Goal: Check status: Check status

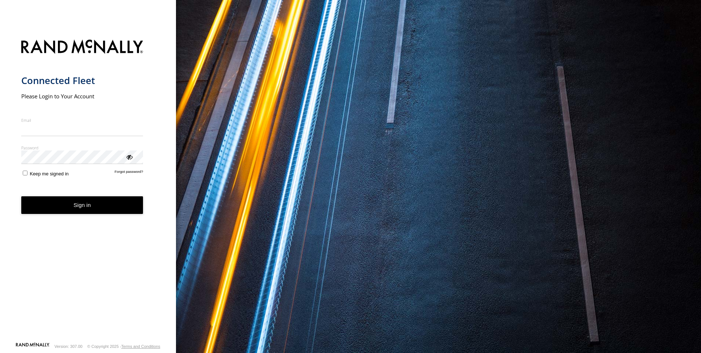
type input "**********"
drag, startPoint x: 68, startPoint y: 212, endPoint x: 184, endPoint y: 181, distance: 119.8
click at [67, 212] on button "Sign in" at bounding box center [82, 205] width 122 height 18
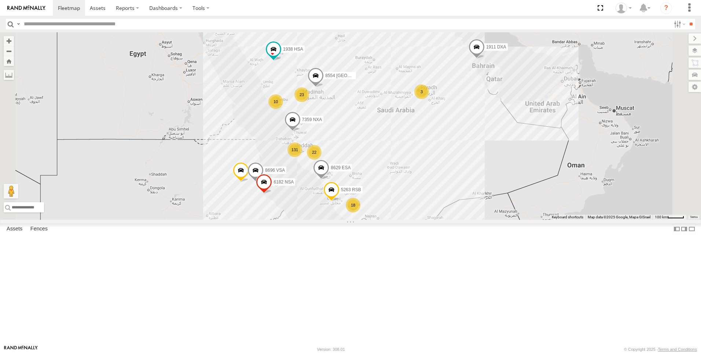
click at [143, 23] on input "text" at bounding box center [346, 24] width 650 height 11
click at [65, 24] on input "text" at bounding box center [346, 24] width 650 height 11
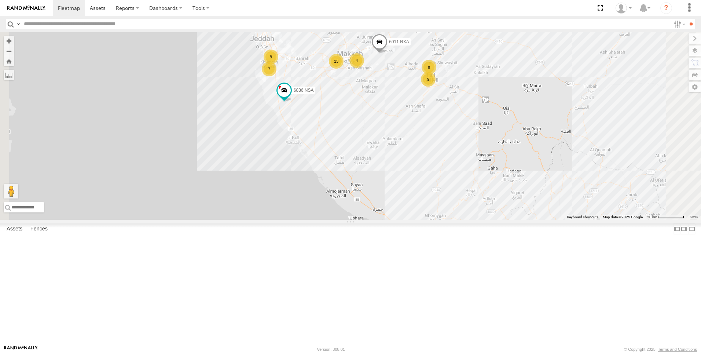
drag, startPoint x: 489, startPoint y: 179, endPoint x: 452, endPoint y: 276, distance: 104.0
click at [453, 220] on div "7359 NXA 1556 RXA 8696 VSA 1911 DXA 5263 RSB 8554 USA 1938 HSA 9069 JRA 6182 NS…" at bounding box center [350, 125] width 701 height 187
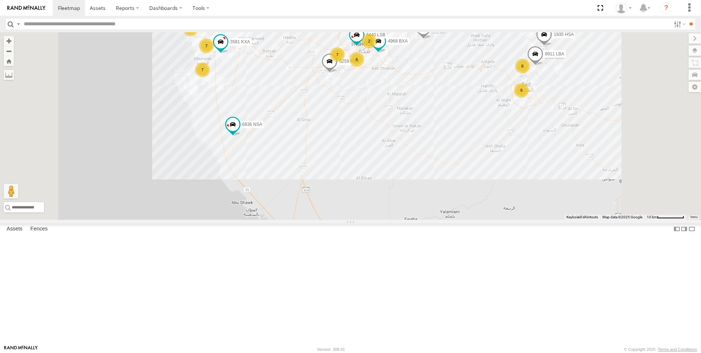
drag, startPoint x: 422, startPoint y: 180, endPoint x: 409, endPoint y: 228, distance: 49.0
click at [409, 220] on div "7359 NXA 1556 RXA 8696 VSA 1911 DXA 5263 RSB 8554 USA 1938 HSA 9069 JRA 6182 NS…" at bounding box center [350, 125] width 701 height 187
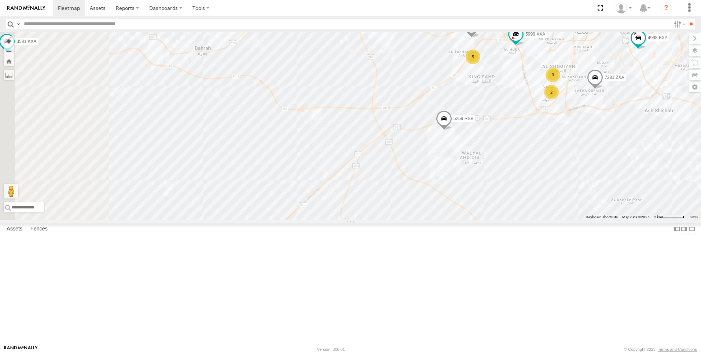
drag, startPoint x: 423, startPoint y: 223, endPoint x: 514, endPoint y: 249, distance: 94.6
click at [509, 220] on div "7359 NXA 1556 RXA 8696 VSA 1911 DXA 5263 RSB 8554 USA 1938 HSA 9069 JRA 6182 NS…" at bounding box center [350, 125] width 701 height 187
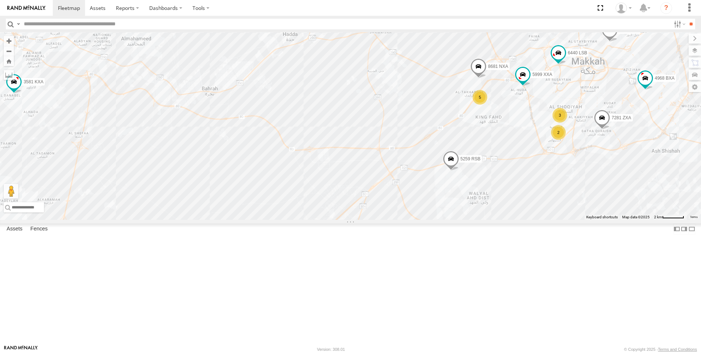
drag, startPoint x: 459, startPoint y: 127, endPoint x: 355, endPoint y: 169, distance: 112.5
click at [355, 169] on div "7359 NXA 1556 RXA 8696 VSA 1911 DXA 5263 RSB 8554 USA 1938 HSA 9069 JRA 6182 NS…" at bounding box center [350, 125] width 701 height 187
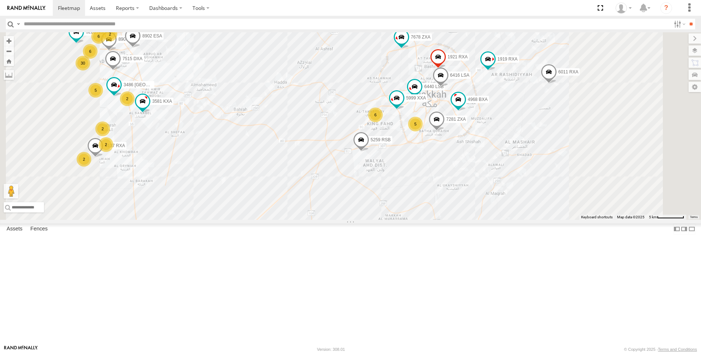
drag, startPoint x: 416, startPoint y: 279, endPoint x: 391, endPoint y: 284, distance: 24.8
click at [393, 220] on div "7359 NXA 1556 RXA 8696 VSA 1911 DXA 5263 RSB 8554 USA 1938 HSA 9069 JRA 6182 NS…" at bounding box center [350, 125] width 701 height 187
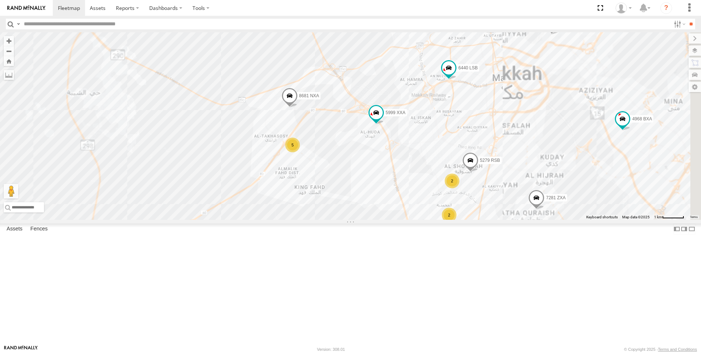
drag, startPoint x: 516, startPoint y: 234, endPoint x: 480, endPoint y: 188, distance: 58.7
click at [492, 187] on div "7359 NXA 1556 RXA 8696 VSA 1911 DXA 5263 RSB 8554 USA 1938 HSA 9069 JRA 6182 NS…" at bounding box center [350, 125] width 701 height 187
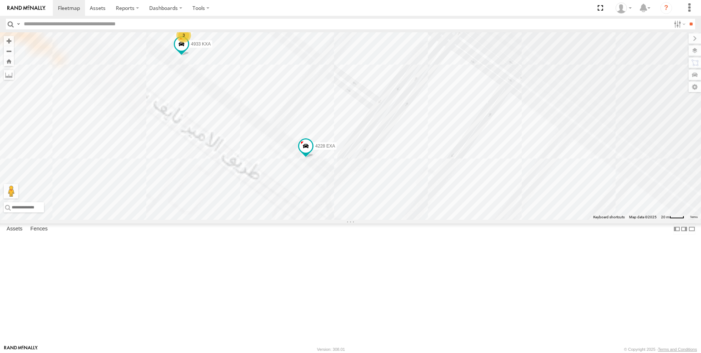
drag, startPoint x: 440, startPoint y: 167, endPoint x: 501, endPoint y: 125, distance: 73.8
click at [501, 125] on div "7359 NXA 1556 RXA 8696 VSA 1911 DXA 5263 RSB 8554 USA 1938 HSA 9069 JRA 6182 NS…" at bounding box center [350, 125] width 701 height 187
click at [254, 14] on span at bounding box center [247, 6] width 13 height 13
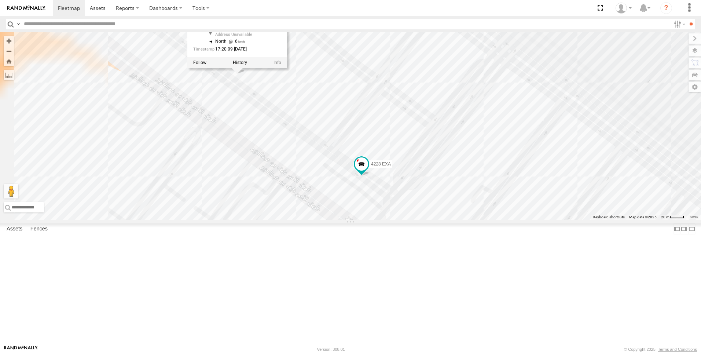
drag, startPoint x: 598, startPoint y: 66, endPoint x: 588, endPoint y: 121, distance: 56.3
click at [588, 121] on div "7359 NXA 1556 RXA 8696 VSA 1911 DXA 5263 RSB 8554 USA 1938 HSA 9069 JRA 6182 NS…" at bounding box center [350, 125] width 701 height 187
click at [368, 172] on span at bounding box center [361, 164] width 13 height 13
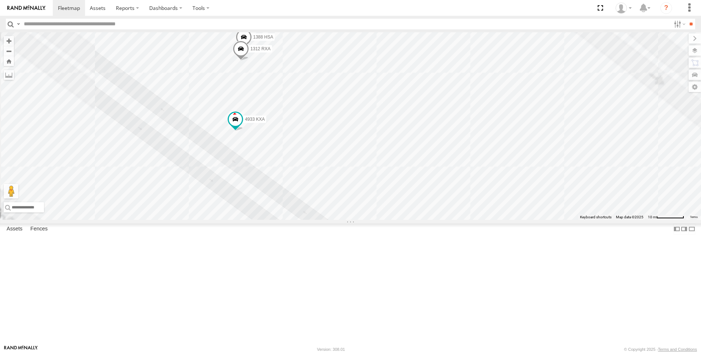
click at [249, 60] on span at bounding box center [241, 51] width 16 height 20
click at [443, 85] on div "7359 NXA 1556 RXA 8696 VSA 1911 DXA 5263 RSB 8554 USA 1938 HSA 9069 JRA 6182 NS…" at bounding box center [350, 125] width 701 height 187
click at [227, 31] on span at bounding box center [219, 21] width 16 height 20
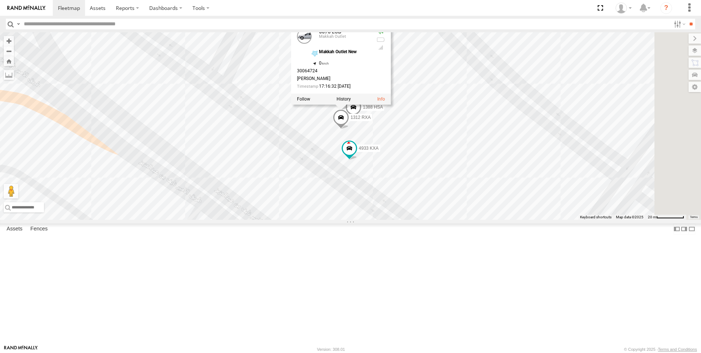
drag, startPoint x: 540, startPoint y: 114, endPoint x: 512, endPoint y: 181, distance: 72.4
click at [529, 191] on div "7359 NXA 1556 RXA 8696 VSA 1911 DXA 5263 RSB 8554 USA 1938 HSA 9069 JRA 6182 NS…" at bounding box center [350, 125] width 701 height 187
drag, startPoint x: 428, startPoint y: 91, endPoint x: 400, endPoint y: 92, distance: 27.9
click at [365, 45] on div "6373 LSB Makkah Outlet" at bounding box center [327, 36] width 73 height 18
copy div "6373 LSB"
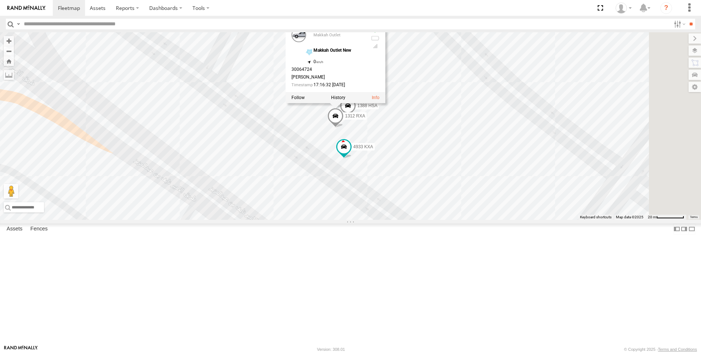
click at [124, 24] on input "text" at bounding box center [346, 24] width 650 height 11
paste input "********"
type input "********"
click at [687, 21] on input "**" at bounding box center [691, 24] width 8 height 11
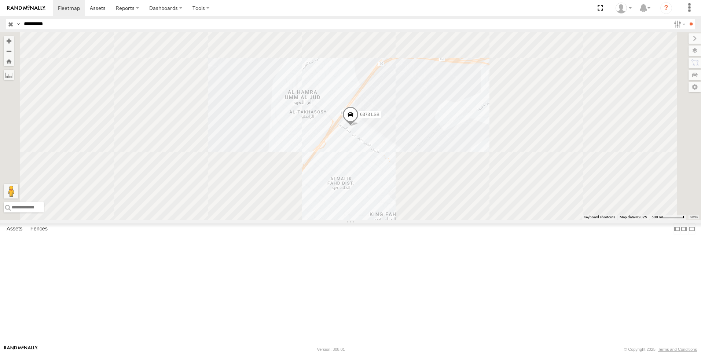
click at [0, 0] on div "6373 LSB" at bounding box center [0, 0] width 0 height 0
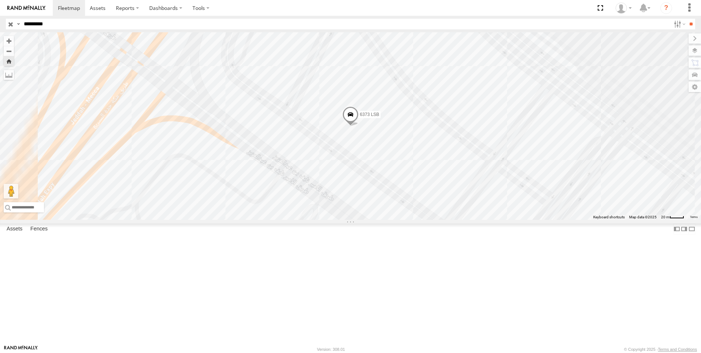
click at [0, 0] on span at bounding box center [0, 0] width 0 height 0
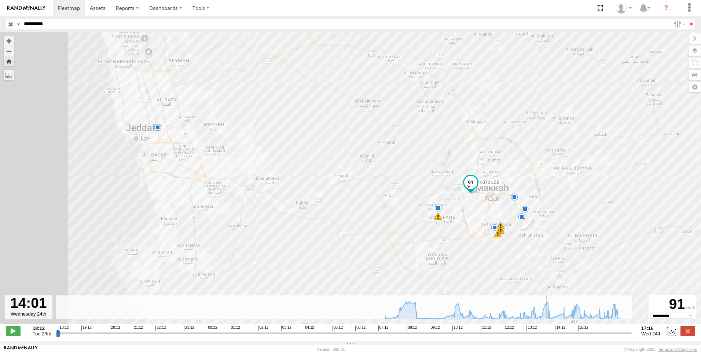
drag, startPoint x: 57, startPoint y: 338, endPoint x: 549, endPoint y: 347, distance: 492.0
click at [549, 336] on input "range" at bounding box center [344, 332] width 576 height 7
drag, startPoint x: 550, startPoint y: 337, endPoint x: 467, endPoint y: 335, distance: 82.5
click at [467, 335] on input "range" at bounding box center [344, 332] width 576 height 7
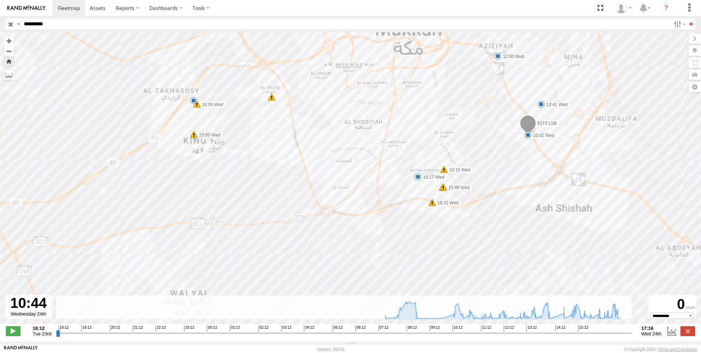
drag, startPoint x: 321, startPoint y: 261, endPoint x: 260, endPoint y: 211, distance: 79.7
click at [260, 211] on div "6373 LSB 07:31 Wed 07:53 Wed 10:42 Wed 12:00 Wed 13:41 Wed 15:49 Wed 15:49 Wed …" at bounding box center [350, 181] width 701 height 299
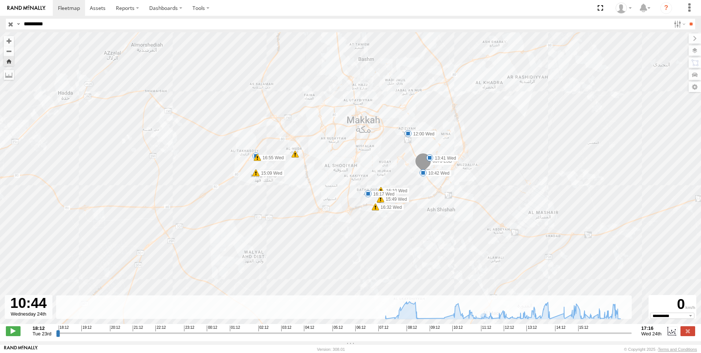
drag, startPoint x: 468, startPoint y: 244, endPoint x: 441, endPoint y: 244, distance: 27.9
click at [441, 244] on div "6373 LSB 07:31 Wed 07:53 Wed 10:42 Wed 12:00 Wed 13:41 Wed 15:49 Wed 15:49 Wed …" at bounding box center [350, 181] width 701 height 299
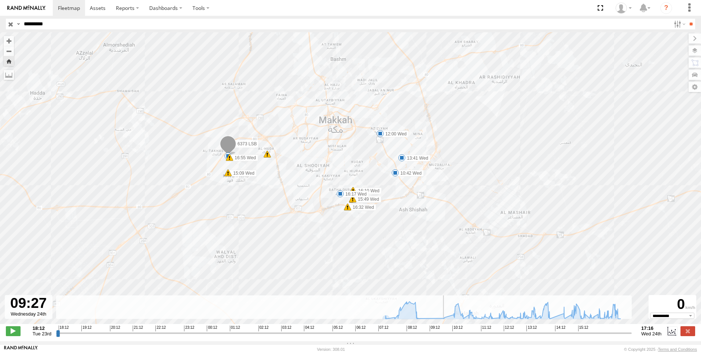
drag, startPoint x: 468, startPoint y: 338, endPoint x: 418, endPoint y: 342, distance: 50.0
click at [423, 336] on input "range" at bounding box center [344, 332] width 576 height 7
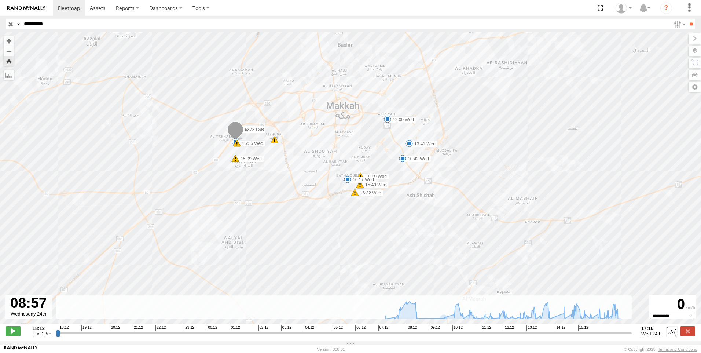
drag, startPoint x: 251, startPoint y: 220, endPoint x: 305, endPoint y: 226, distance: 53.5
click at [304, 225] on div "6373 LSB 07:31 Wed 07:53 Wed 10:42 Wed 12:00 Wed 13:41 Wed 15:49 Wed 15:49 Wed …" at bounding box center [350, 181] width 701 height 299
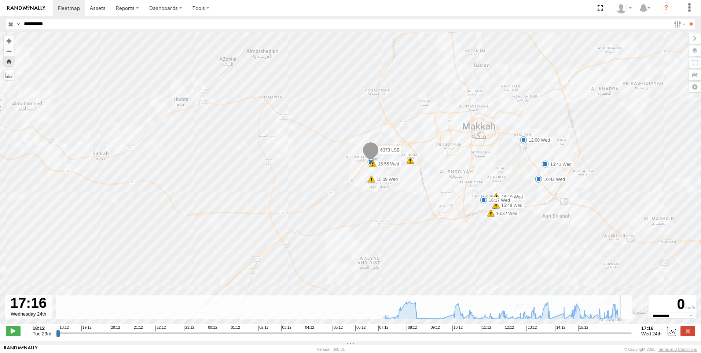
drag, startPoint x: 424, startPoint y: 338, endPoint x: 630, endPoint y: 337, distance: 206.0
click at [630, 336] on input "range" at bounding box center [344, 332] width 576 height 7
click at [632, 334] on input "range" at bounding box center [344, 332] width 576 height 7
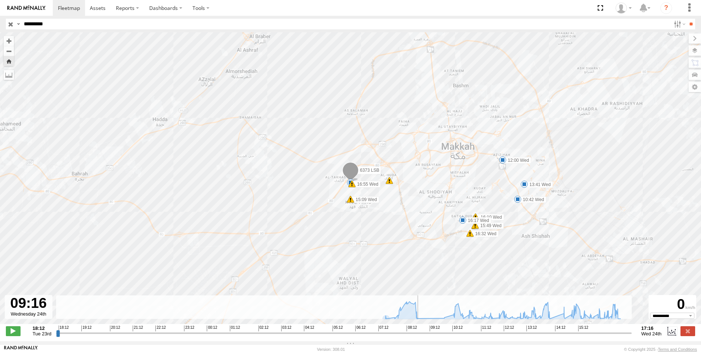
drag, startPoint x: 630, startPoint y: 334, endPoint x: 431, endPoint y: 340, distance: 199.1
click at [431, 336] on input "range" at bounding box center [344, 332] width 576 height 7
drag, startPoint x: 431, startPoint y: 339, endPoint x: 607, endPoint y: 338, distance: 175.6
type input "**********"
click at [607, 336] on input "range" at bounding box center [344, 332] width 576 height 7
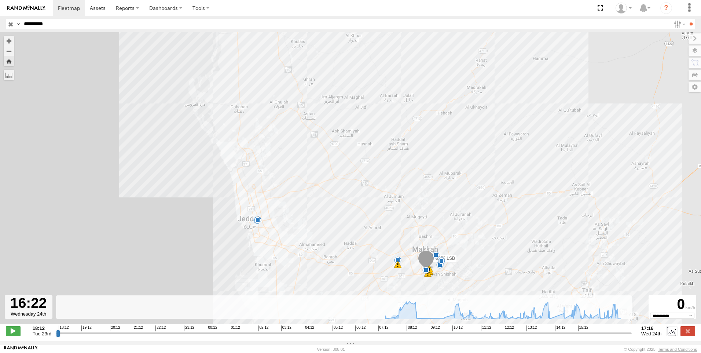
click at [78, 32] on header "Search Query Asset ID Asset Label Registration Manufacturer Model VIN Job ID" at bounding box center [350, 24] width 701 height 16
click at [81, 28] on input "********" at bounding box center [346, 24] width 650 height 11
click at [674, 23] on label at bounding box center [679, 24] width 16 height 11
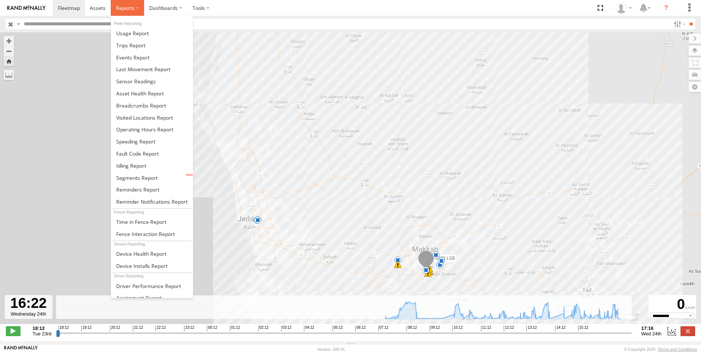
click at [140, 11] on label at bounding box center [127, 8] width 33 height 16
click at [147, 178] on span at bounding box center [136, 177] width 41 height 7
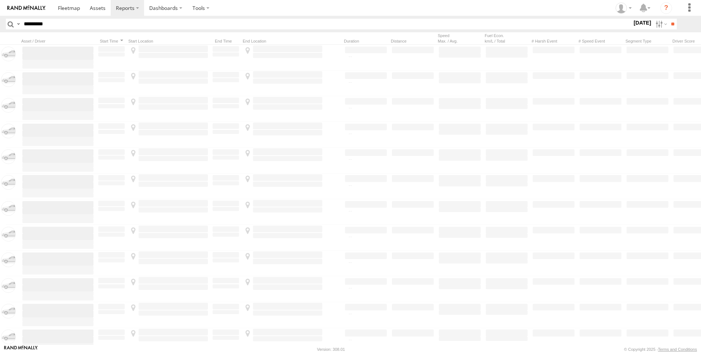
type input "********"
click at [668, 19] on input "**" at bounding box center [672, 24] width 8 height 11
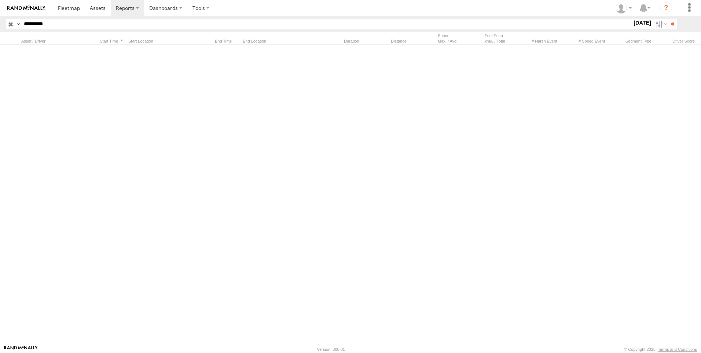
click at [642, 25] on label "24 Sep 25" at bounding box center [642, 23] width 21 height 8
click at [0, 0] on label at bounding box center [0, 0] width 0 height 0
click at [671, 24] on input "**" at bounding box center [672, 24] width 8 height 11
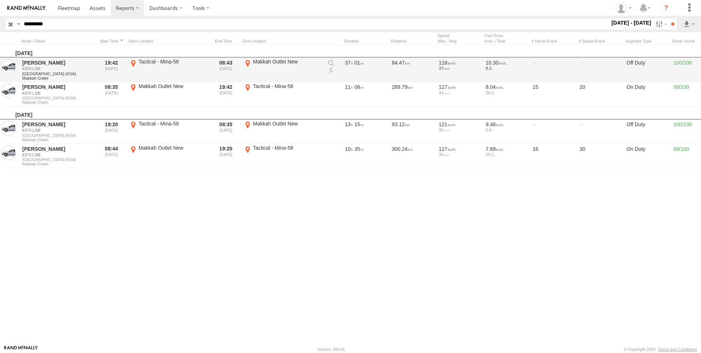
click at [329, 65] on link at bounding box center [330, 62] width 7 height 7
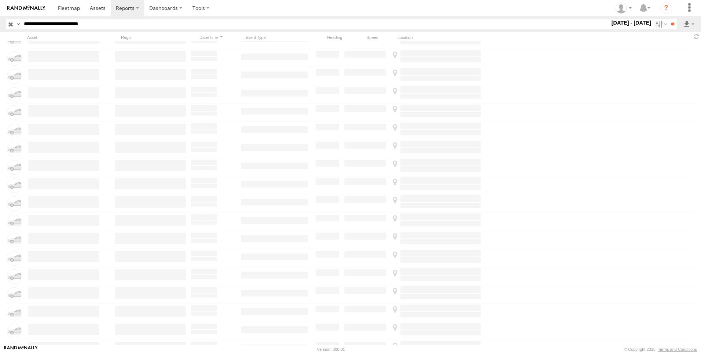
scroll to position [4337, 0]
click at [656, 23] on label at bounding box center [660, 24] width 16 height 11
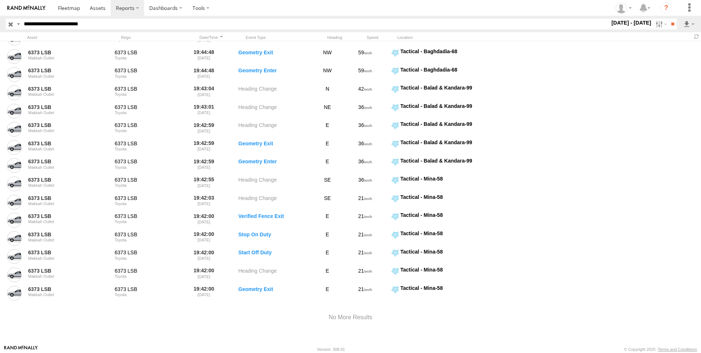
scroll to position [3998, 0]
click at [679, 17] on header "Search Query Asset ID Asset Label Registration Manufacturer Model VIN Event Code" at bounding box center [350, 24] width 701 height 16
click at [674, 23] on input "**" at bounding box center [672, 24] width 8 height 11
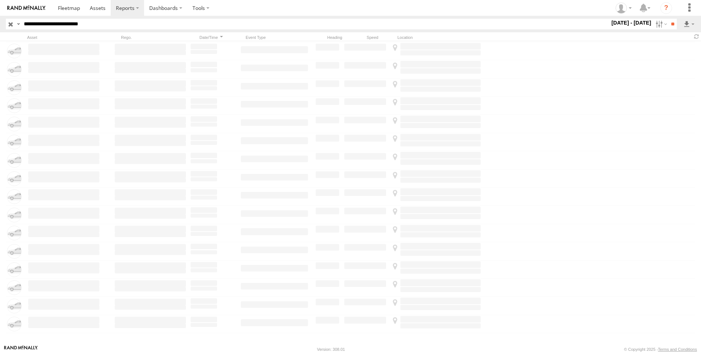
scroll to position [0, 0]
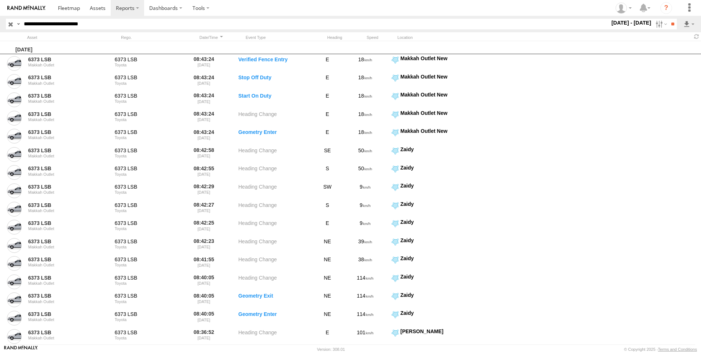
click at [128, 27] on input "**********" at bounding box center [315, 24] width 589 height 11
paste input "text"
type input "********"
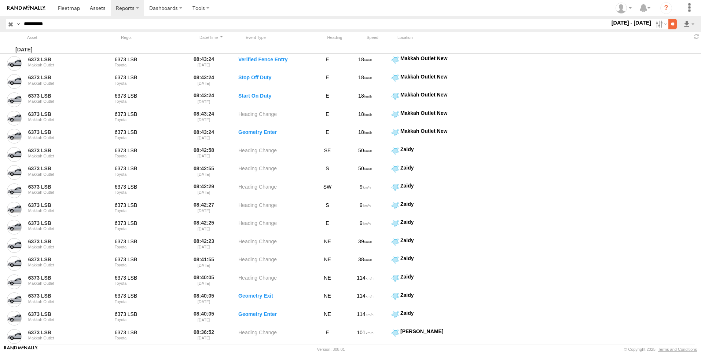
click at [671, 25] on input "**" at bounding box center [672, 24] width 8 height 11
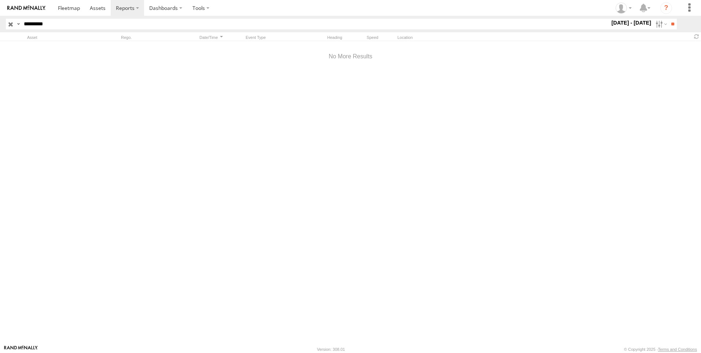
click at [96, 24] on input "********" at bounding box center [315, 24] width 589 height 11
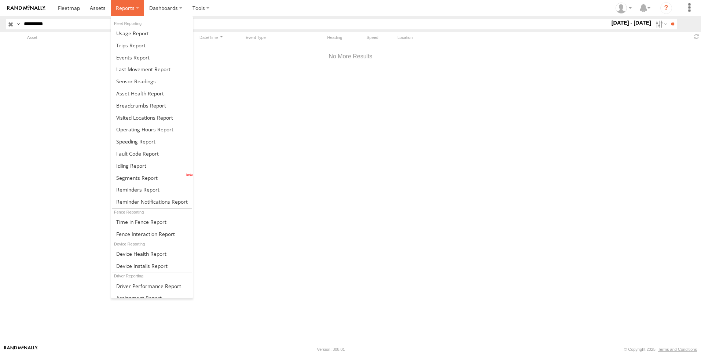
drag, startPoint x: 124, startPoint y: 6, endPoint x: 136, endPoint y: 19, distance: 17.4
click at [125, 6] on span at bounding box center [125, 7] width 19 height 7
click at [152, 177] on span at bounding box center [136, 177] width 41 height 7
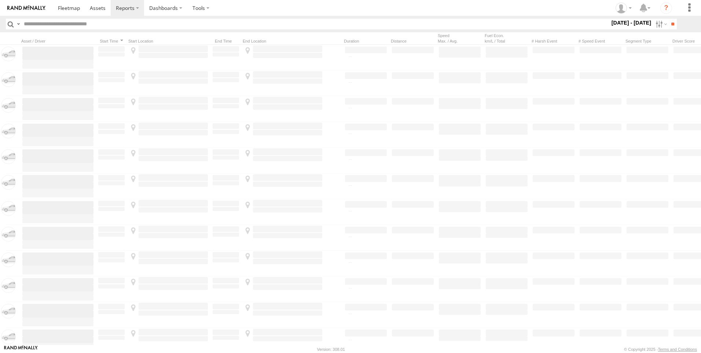
click at [124, 23] on input "text" at bounding box center [315, 24] width 589 height 11
paste input "********"
type input "********"
click at [652, 22] on label at bounding box center [660, 24] width 16 height 11
click at [673, 22] on input "**" at bounding box center [672, 24] width 8 height 11
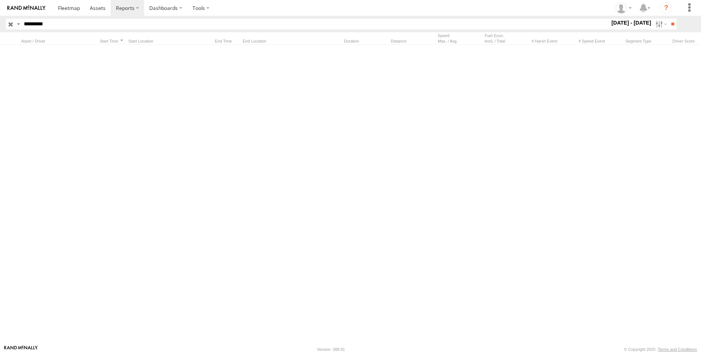
click at [194, 24] on input "********" at bounding box center [315, 24] width 589 height 11
click at [660, 21] on label at bounding box center [660, 24] width 16 height 11
click at [0, 0] on label at bounding box center [0, 0] width 0 height 0
click at [673, 25] on input "**" at bounding box center [672, 24] width 8 height 11
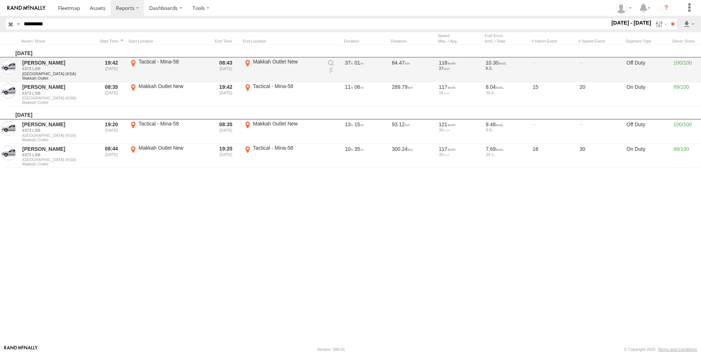
click at [330, 69] on link at bounding box center [330, 70] width 7 height 7
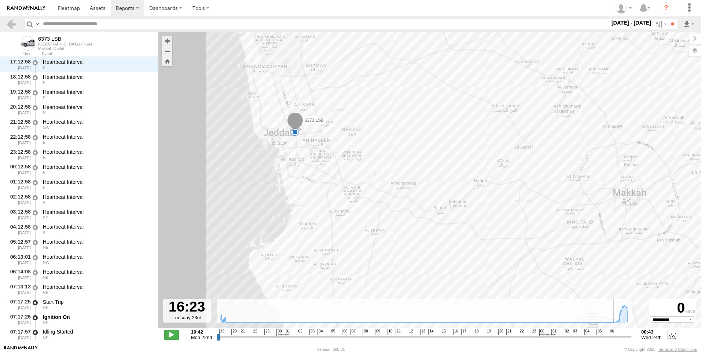
scroll to position [1573, 0]
type input "**********"
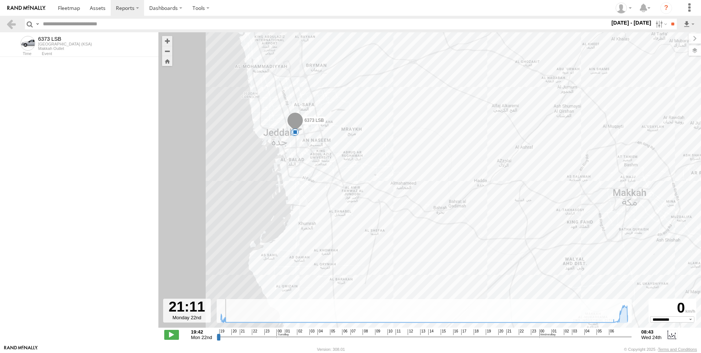
drag, startPoint x: 219, startPoint y: 337, endPoint x: 165, endPoint y: 309, distance: 61.2
click at [217, 334] on input "range" at bounding box center [424, 336] width 415 height 7
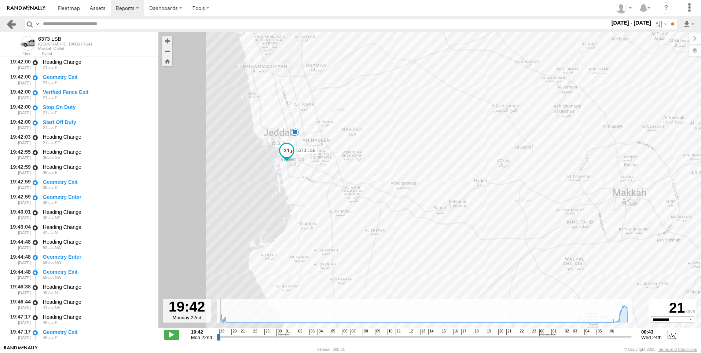
click at [8, 26] on link at bounding box center [11, 24] width 11 height 11
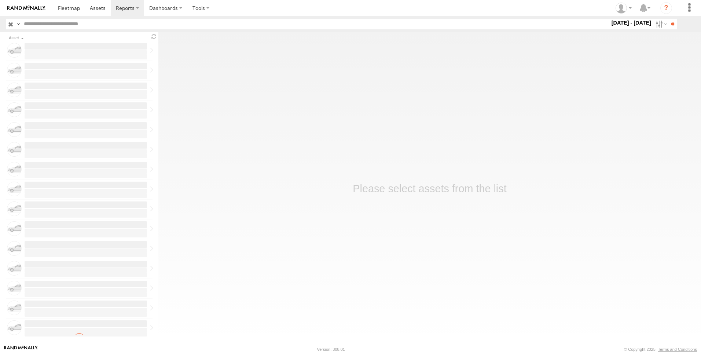
click at [521, 23] on input "text" at bounding box center [315, 24] width 589 height 11
click at [653, 24] on label at bounding box center [660, 24] width 16 height 11
click at [0, 0] on label at bounding box center [0, 0] width 0 height 0
click at [672, 25] on input "**" at bounding box center [672, 24] width 8 height 11
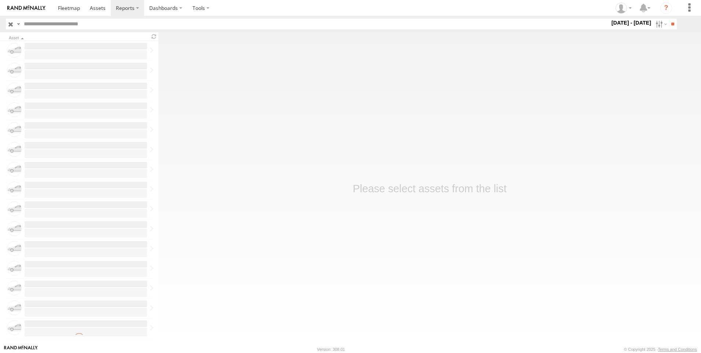
click at [163, 22] on input "text" at bounding box center [315, 24] width 589 height 11
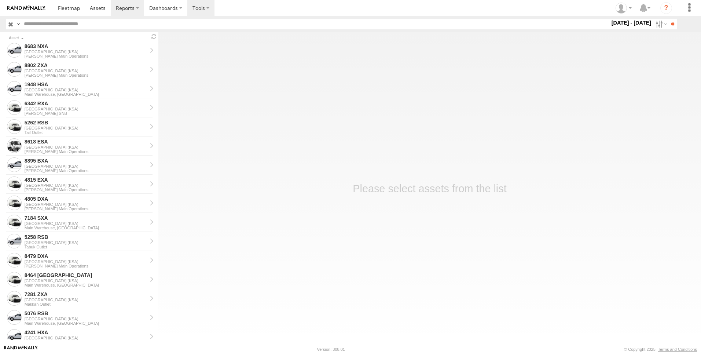
paste input "********"
type input "********"
click at [671, 23] on input "**" at bounding box center [672, 24] width 8 height 11
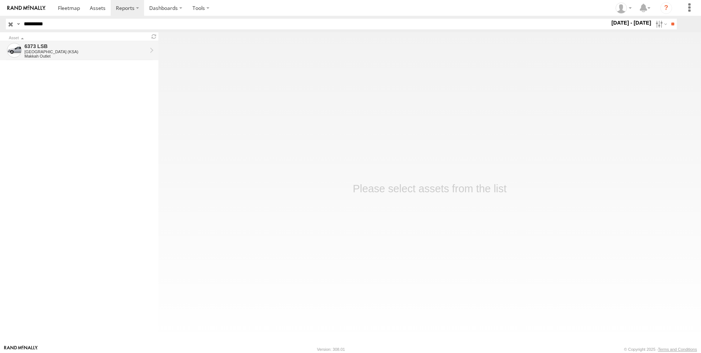
click at [92, 47] on div "6373 LSB" at bounding box center [86, 46] width 122 height 7
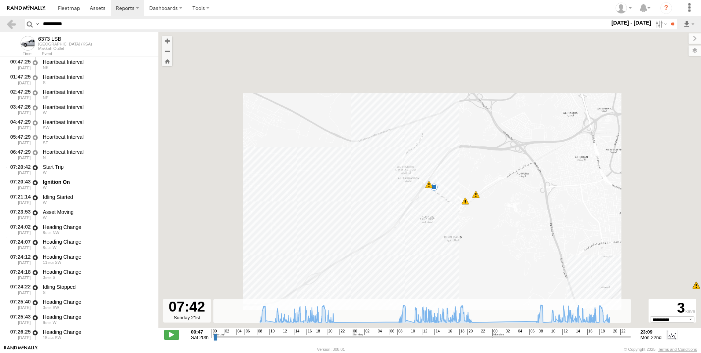
drag, startPoint x: 217, startPoint y: 339, endPoint x: 243, endPoint y: 275, distance: 68.4
click at [269, 333] on input "range" at bounding box center [422, 336] width 418 height 7
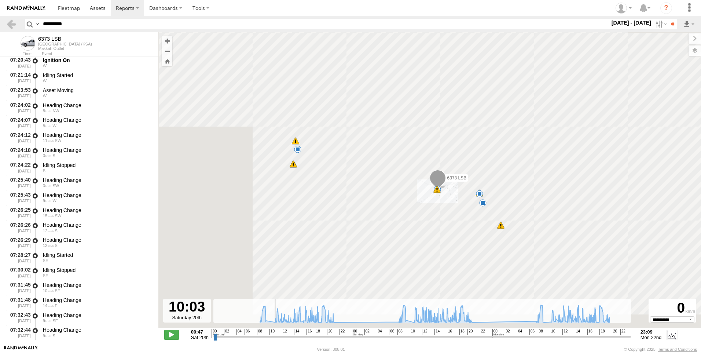
scroll to position [110, 0]
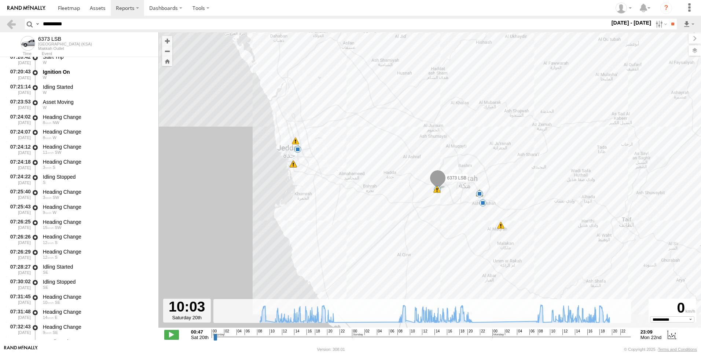
drag, startPoint x: 271, startPoint y: 340, endPoint x: 264, endPoint y: 339, distance: 7.0
click at [282, 341] on div "**********" at bounding box center [429, 334] width 543 height 15
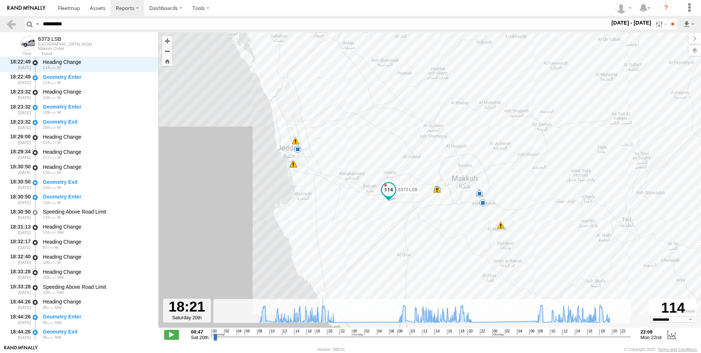
drag, startPoint x: 269, startPoint y: 335, endPoint x: 317, endPoint y: 336, distance: 48.4
click at [319, 340] on input "range" at bounding box center [422, 336] width 418 height 7
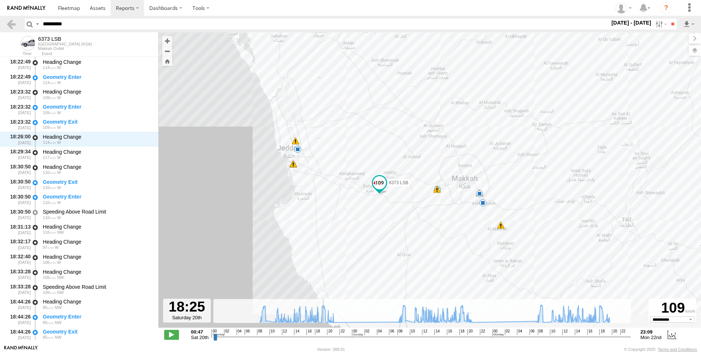
scroll to position [14019, 0]
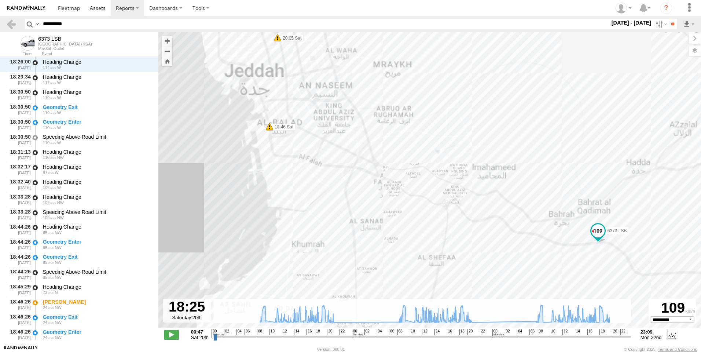
drag, startPoint x: 256, startPoint y: 165, endPoint x: 221, endPoint y: 207, distance: 54.2
click at [219, 205] on div "6373 LSB 18:46 Sat 18:46 Sat 20:05 Sat 12:51 Sun 10:55 Mon 14:06 Mon" at bounding box center [429, 183] width 543 height 303
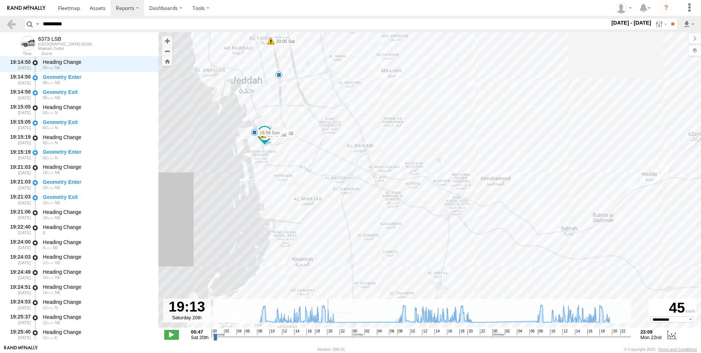
scroll to position [14678, 0]
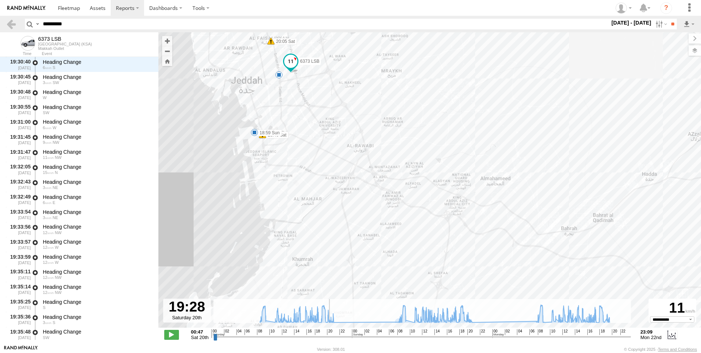
drag, startPoint x: 319, startPoint y: 338, endPoint x: 326, endPoint y: 336, distance: 6.5
click at [325, 336] on input "range" at bounding box center [422, 336] width 418 height 7
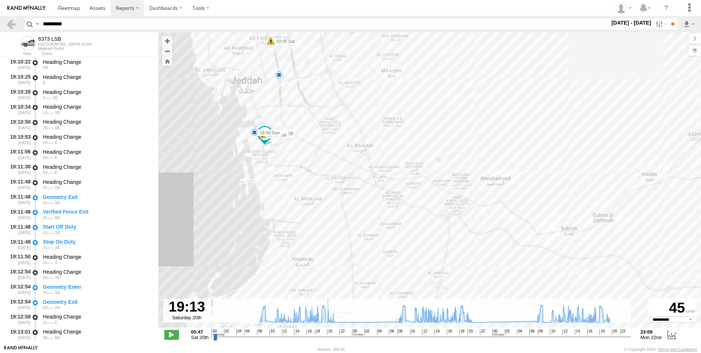
scroll to position [15067, 0]
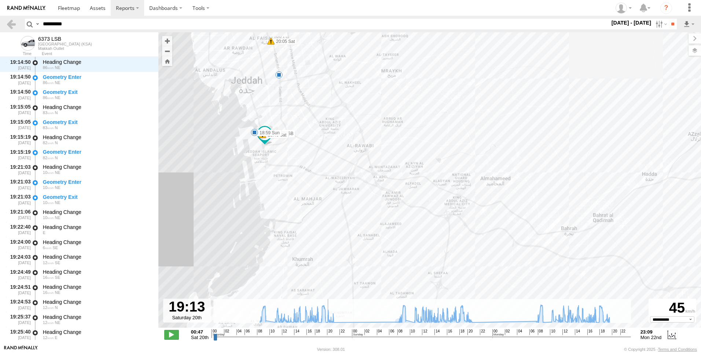
click at [323, 338] on input "range" at bounding box center [422, 336] width 418 height 7
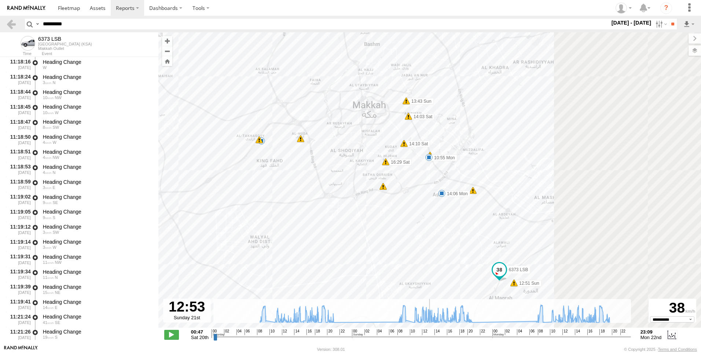
scroll to position [22196, 0]
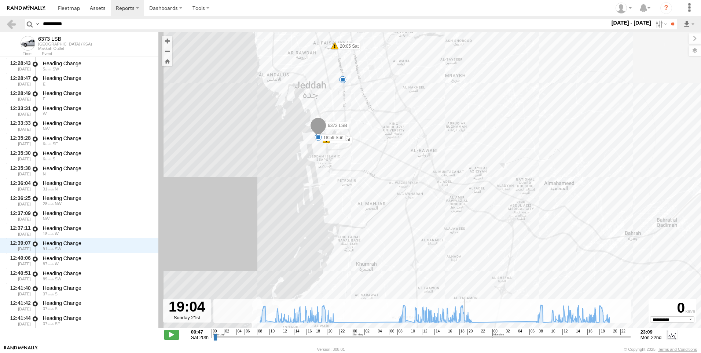
drag, startPoint x: 324, startPoint y: 337, endPoint x: 463, endPoint y: 334, distance: 139.0
click at [463, 334] on input "range" at bounding box center [422, 336] width 418 height 7
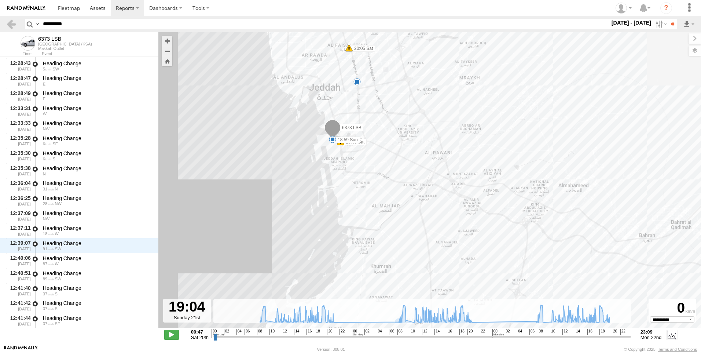
click at [462, 339] on input "range" at bounding box center [422, 336] width 418 height 7
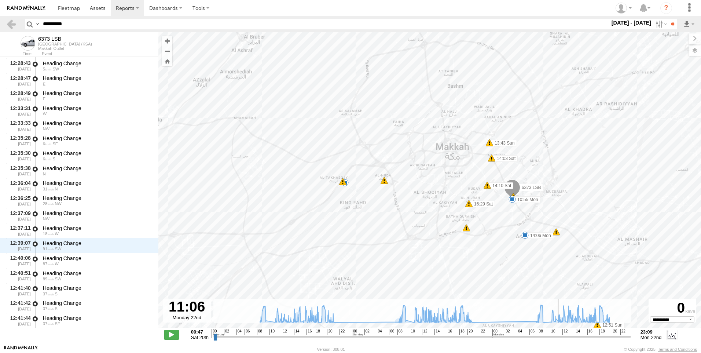
drag, startPoint x: 463, startPoint y: 338, endPoint x: 558, endPoint y: 343, distance: 94.3
click at [558, 340] on input "range" at bounding box center [422, 336] width 418 height 7
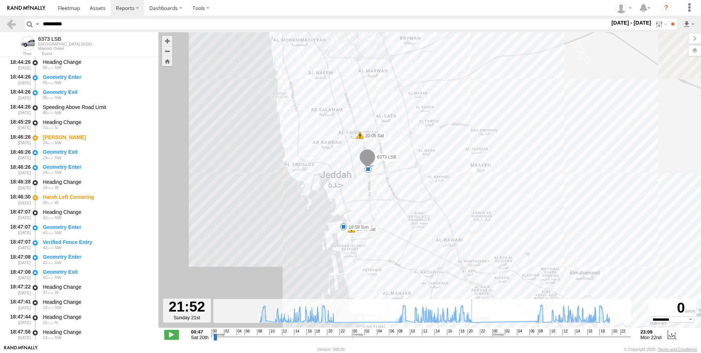
scroll to position [20295, 0]
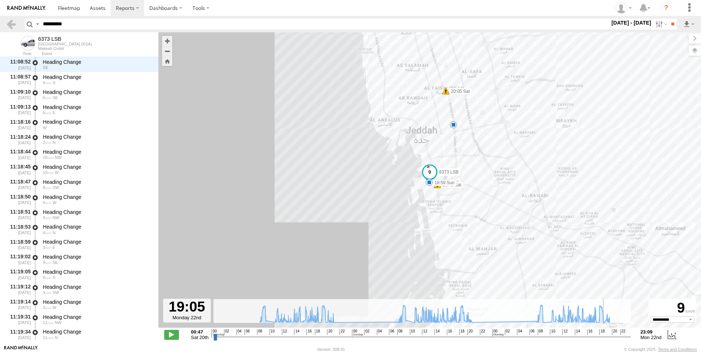
drag, startPoint x: 556, startPoint y: 335, endPoint x: 604, endPoint y: 346, distance: 49.7
click at [604, 340] on input "range" at bounding box center [422, 336] width 418 height 7
drag, startPoint x: 604, startPoint y: 337, endPoint x: 609, endPoint y: 341, distance: 6.6
type input "**********"
click at [609, 340] on input "range" at bounding box center [422, 336] width 418 height 7
